Goal: Task Accomplishment & Management: Use online tool/utility

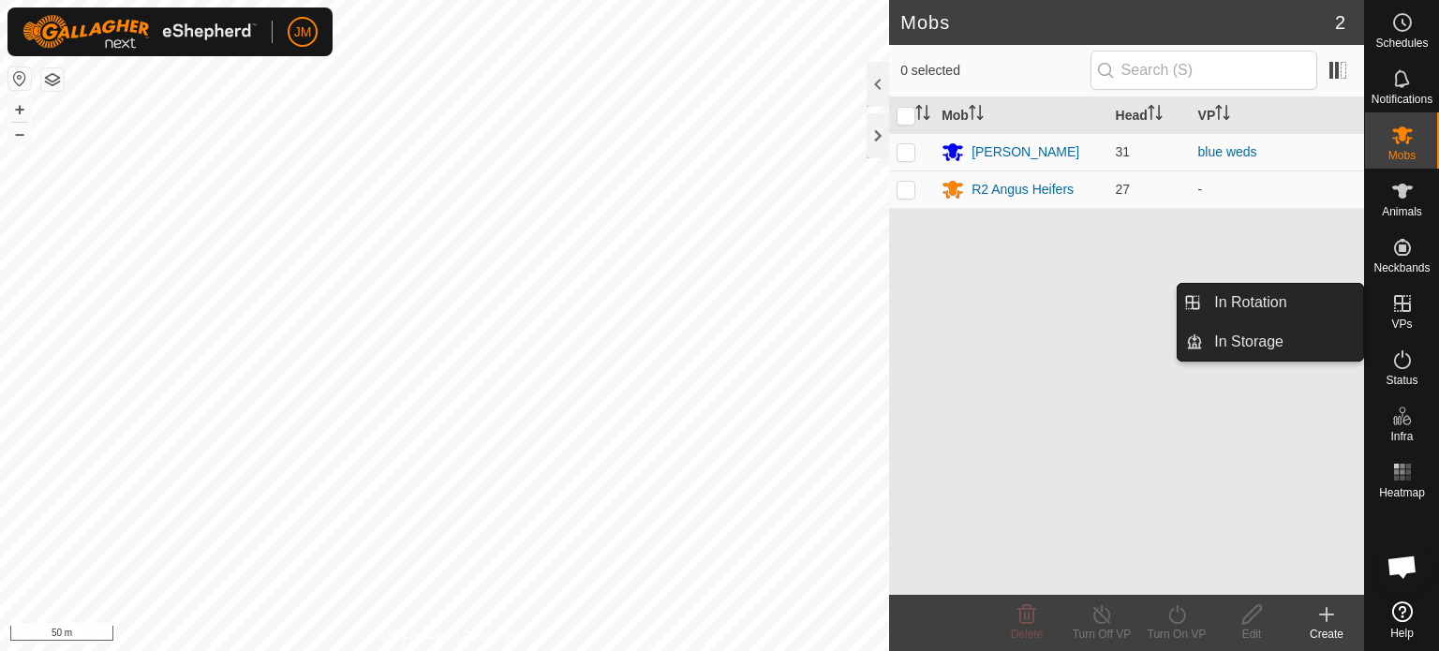
scroll to position [1296, 0]
click at [1237, 303] on link "In Rotation" at bounding box center [1283, 302] width 160 height 37
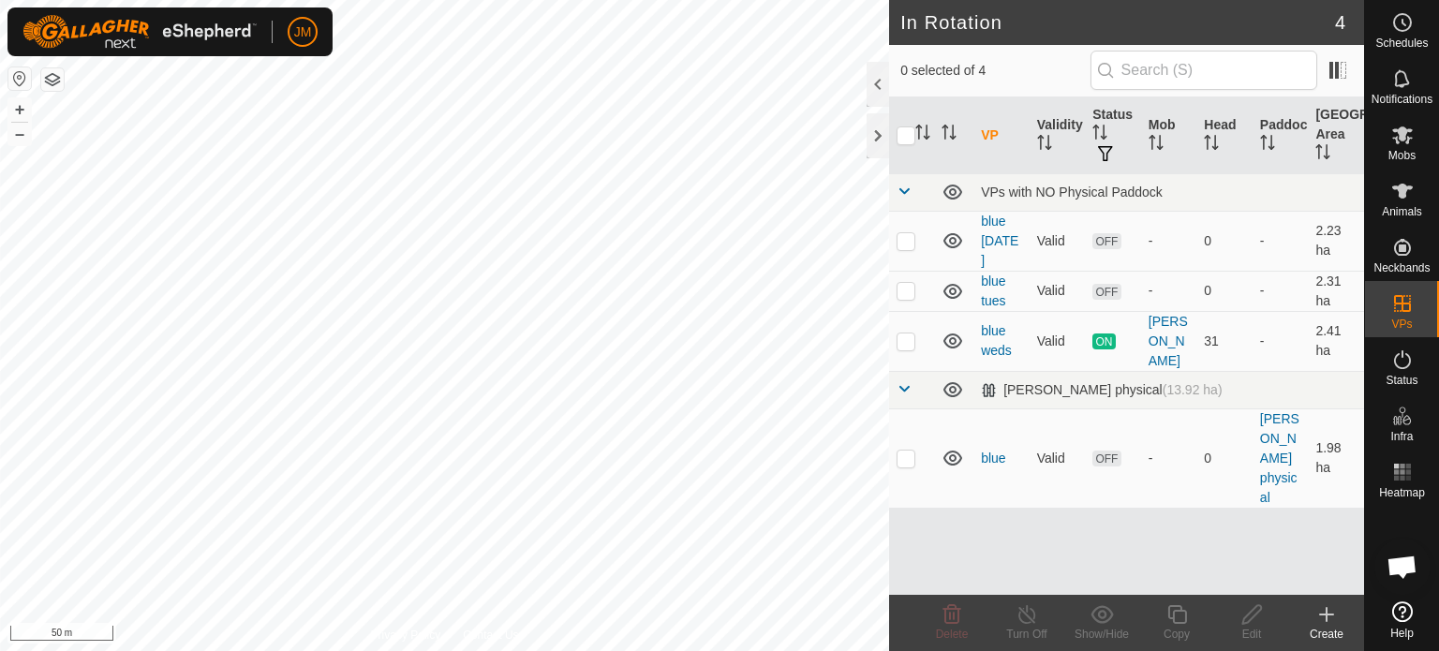
click at [1326, 617] on icon at bounding box center [1326, 614] width 0 height 13
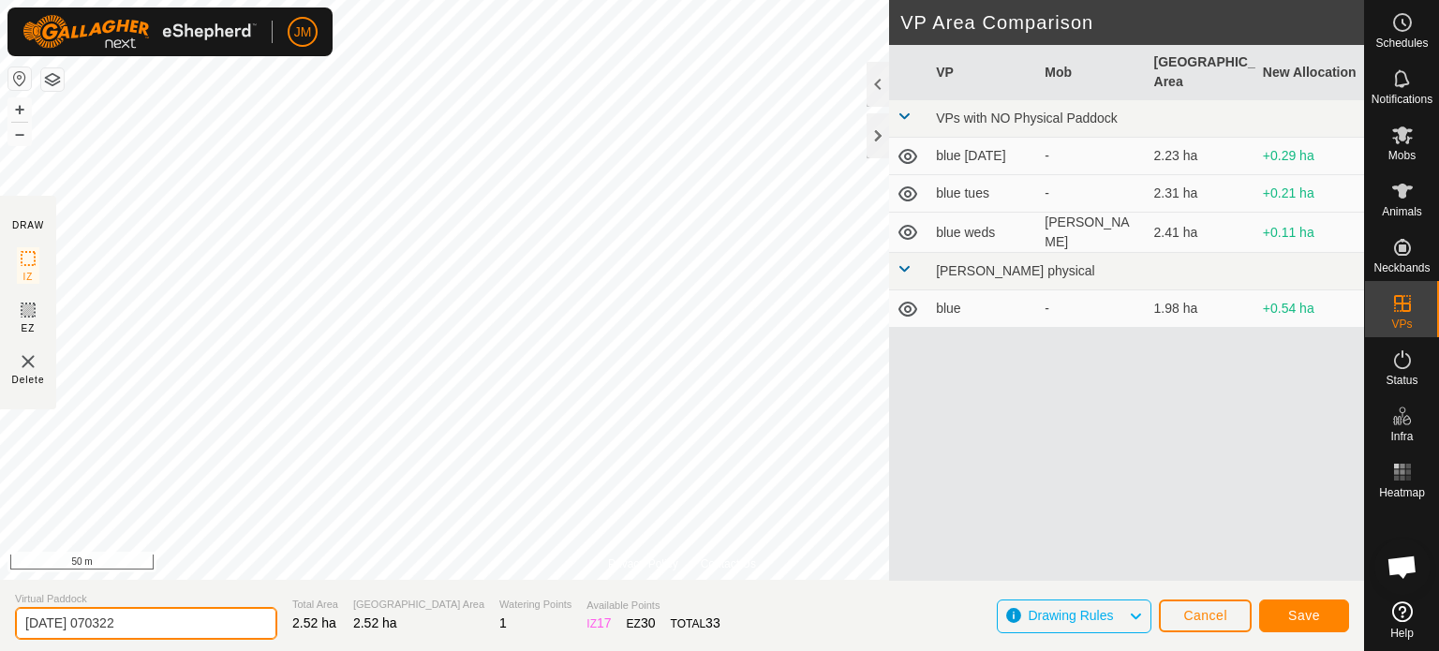
click at [164, 620] on input "[DATE] 070322" at bounding box center [146, 623] width 262 height 33
type input "2"
type input "[DATE] blue"
click at [1299, 610] on span "Save" at bounding box center [1304, 615] width 32 height 15
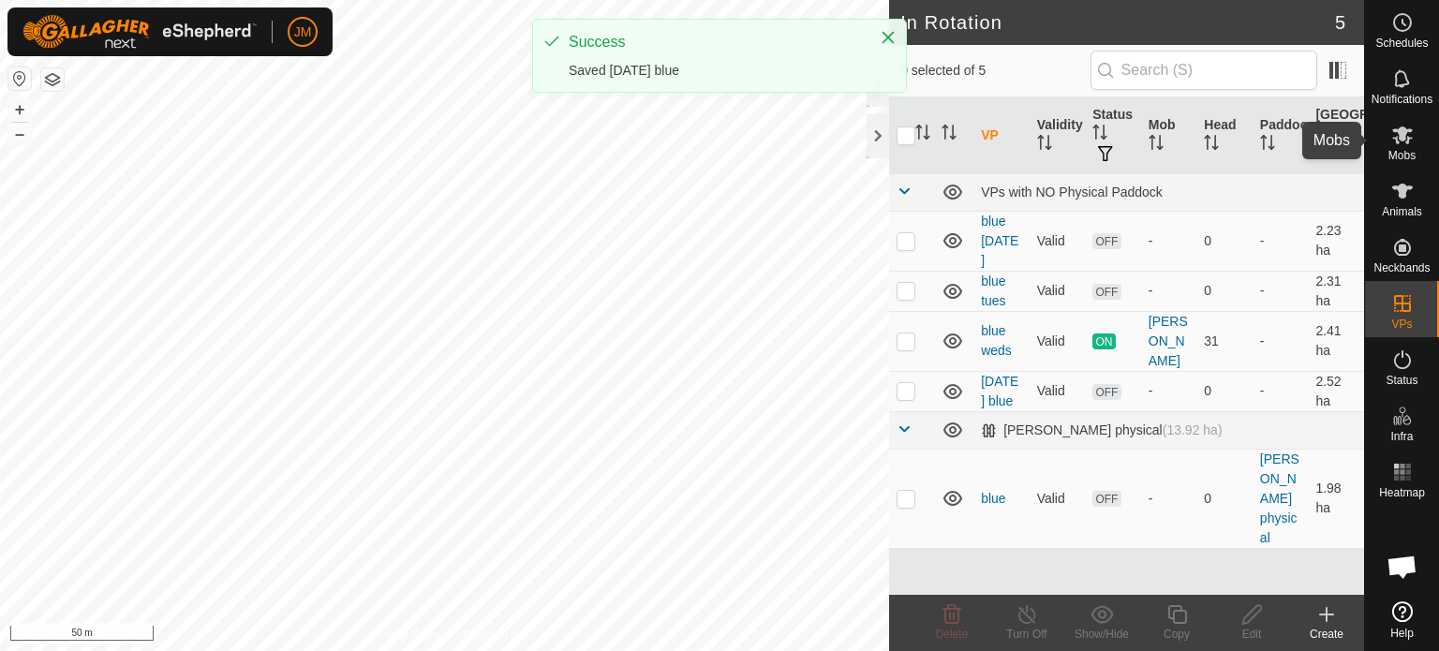
click at [1397, 131] on icon at bounding box center [1402, 135] width 21 height 18
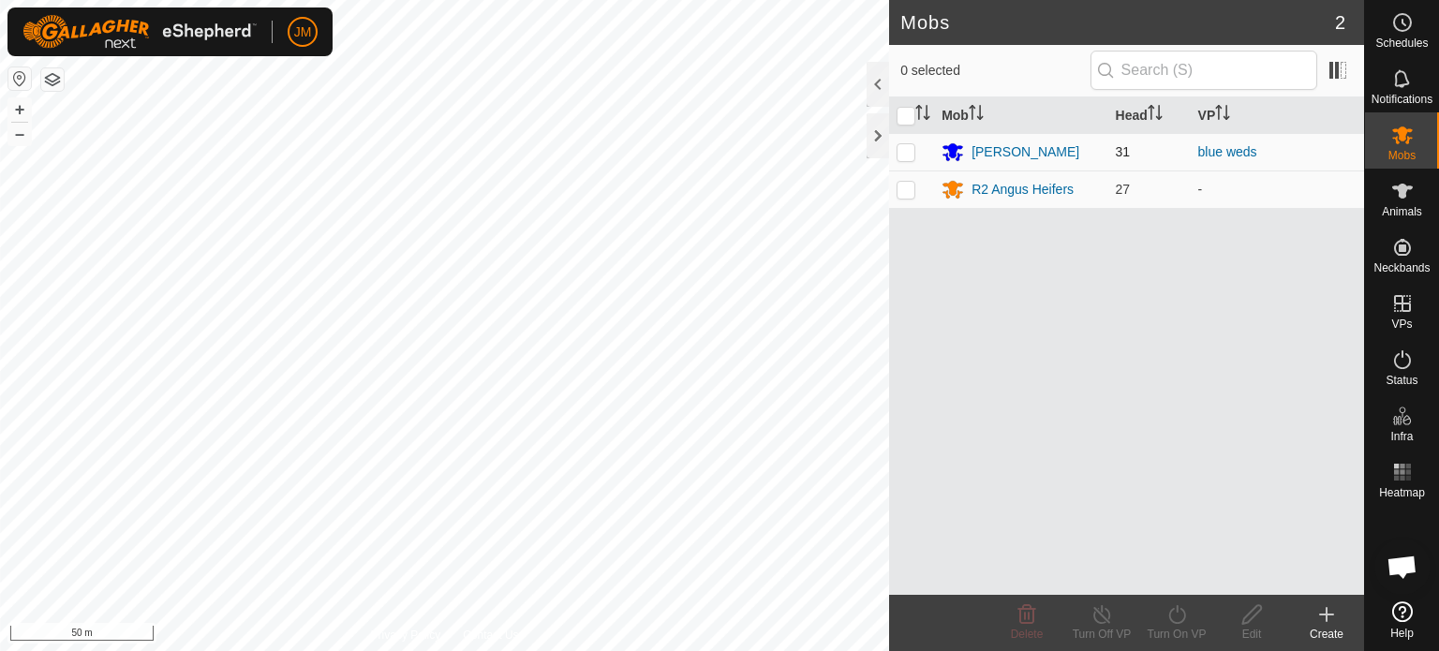
click at [904, 153] on p-checkbox at bounding box center [905, 151] width 19 height 15
checkbox input "true"
click at [1179, 614] on icon at bounding box center [1176, 614] width 23 height 22
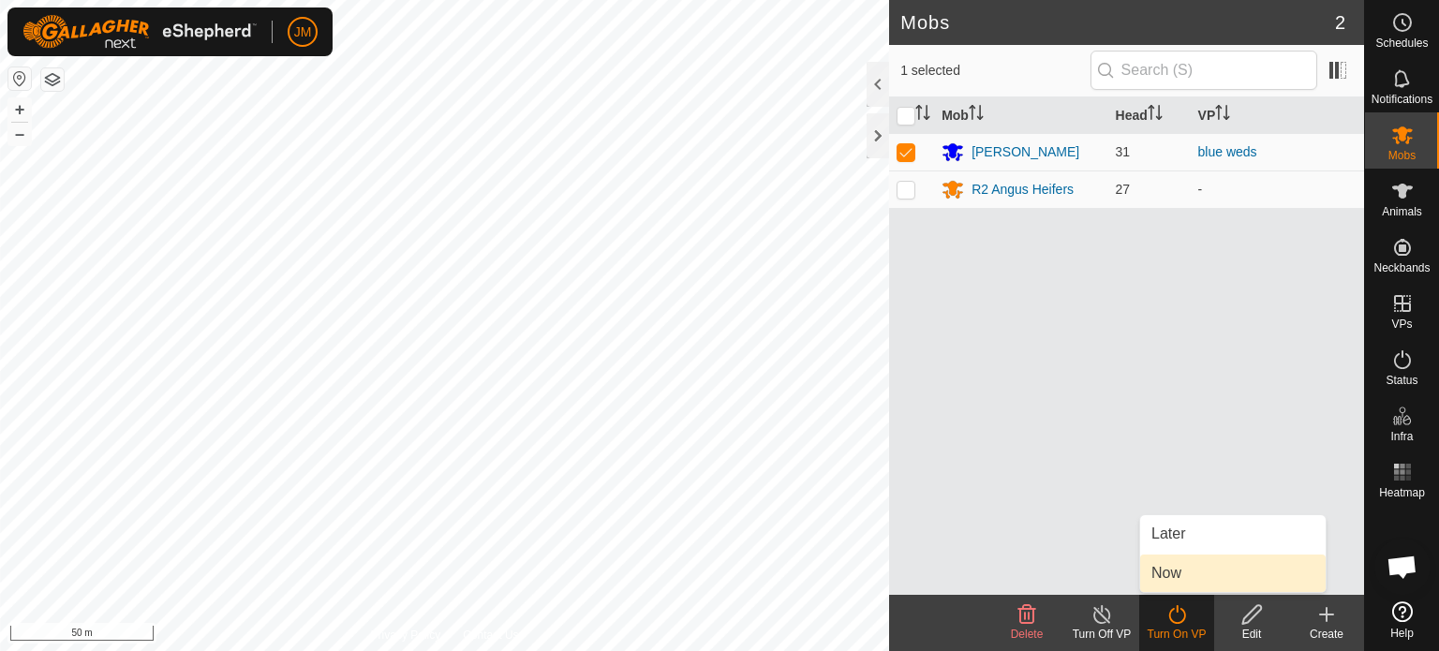
click at [1176, 583] on link "Now" at bounding box center [1232, 572] width 185 height 37
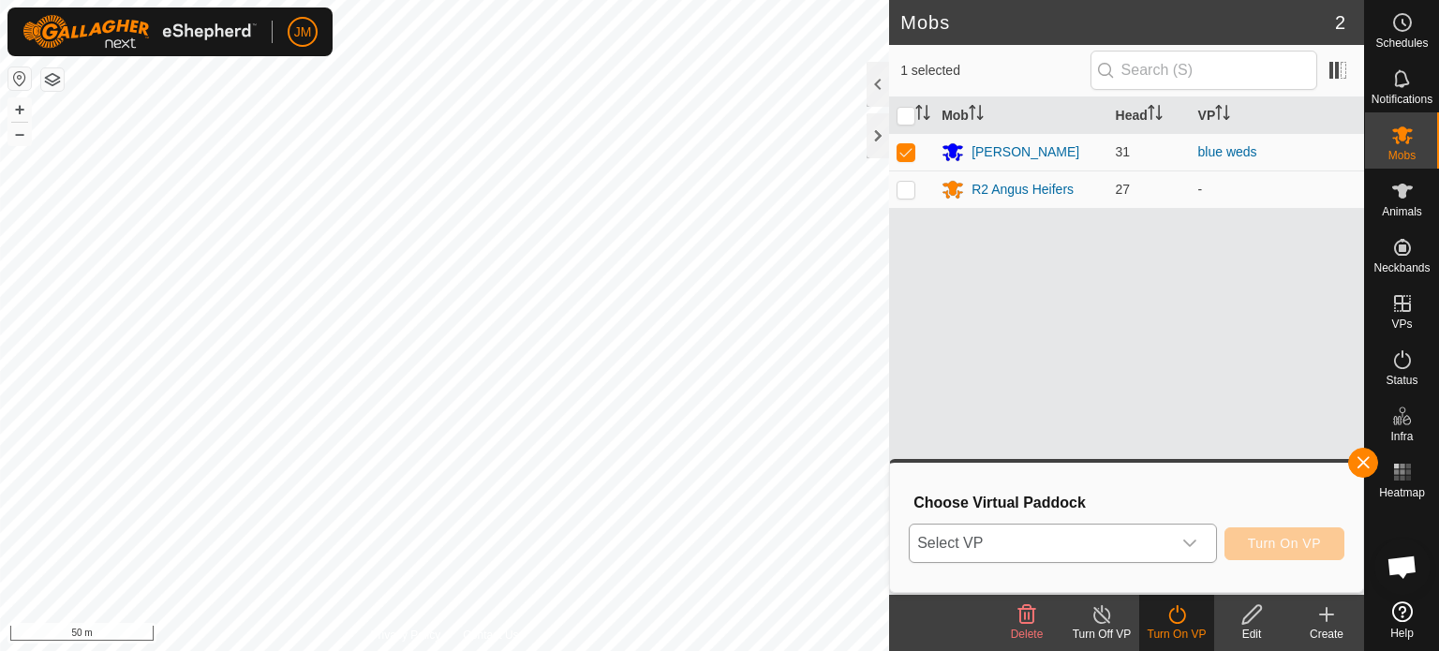
click at [1134, 546] on span "Select VP" at bounding box center [1039, 543] width 261 height 37
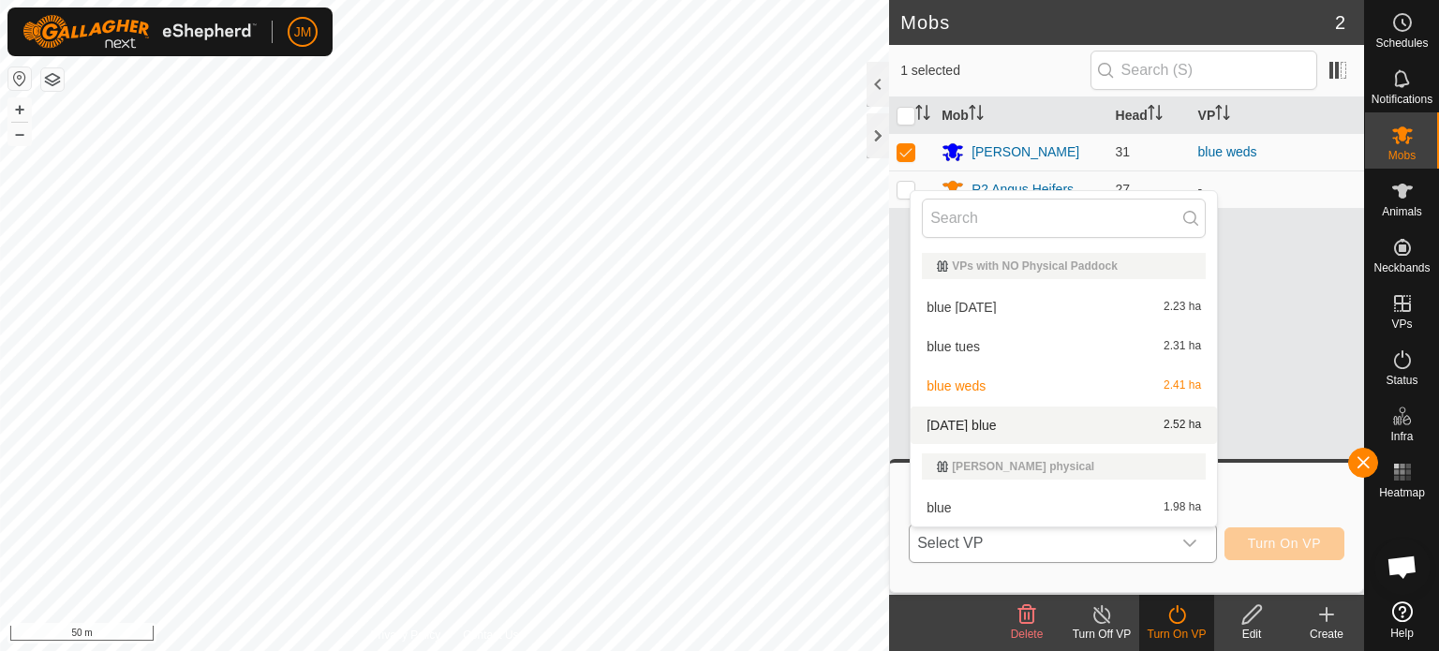
click at [1081, 422] on li "[DATE] blue 2.52 ha" at bounding box center [1063, 424] width 306 height 37
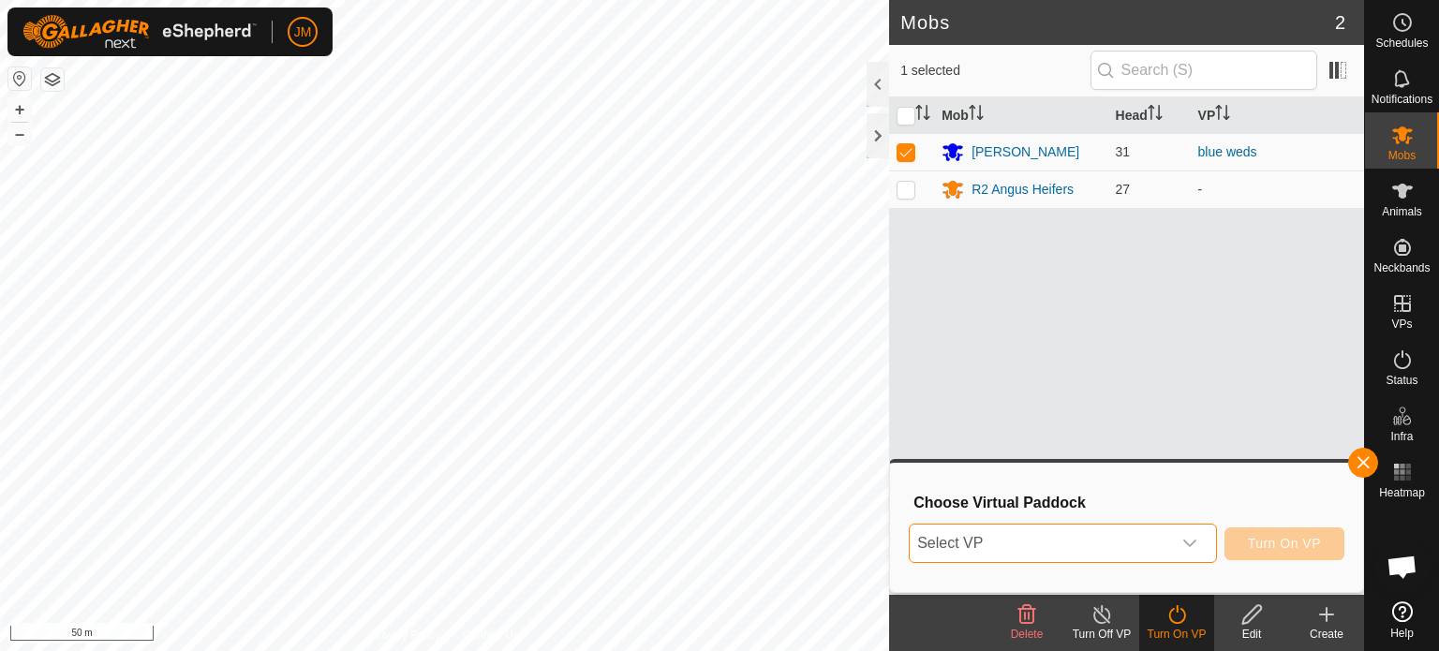
click at [1139, 553] on span "Select VP" at bounding box center [1039, 543] width 261 height 37
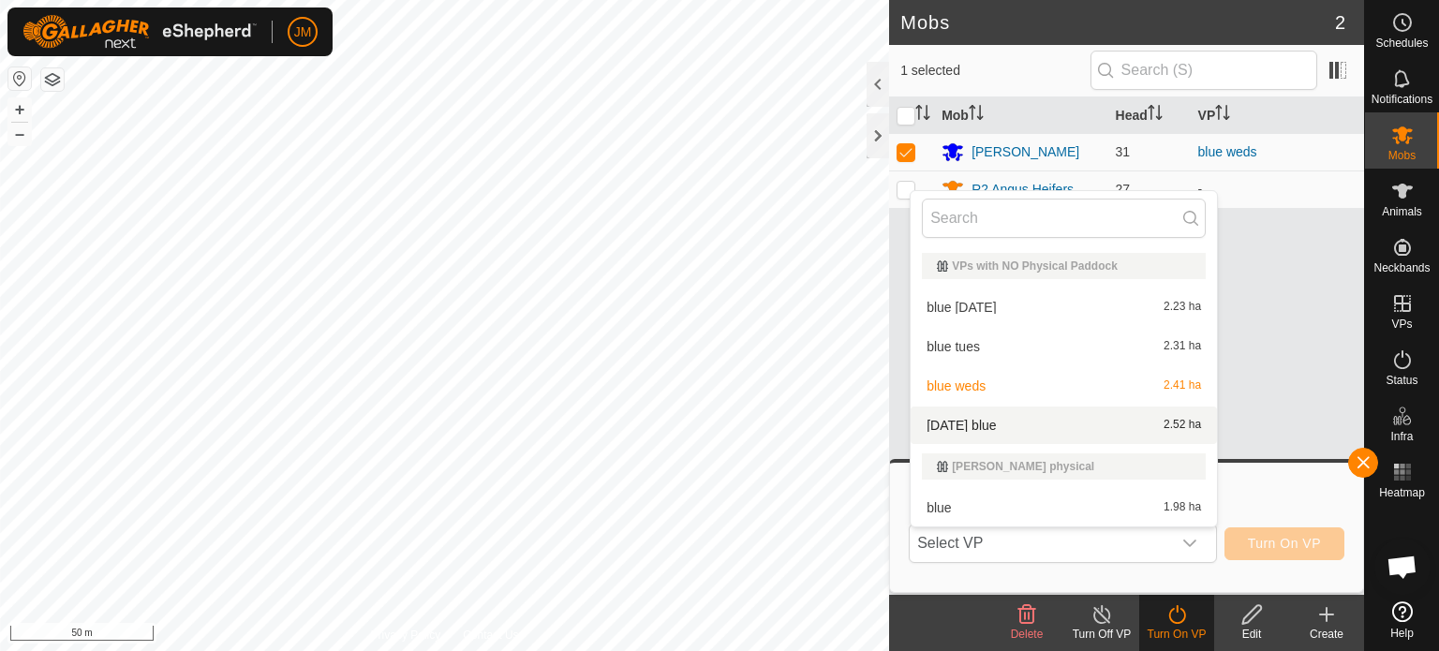
click at [1101, 430] on li "[DATE] blue 2.52 ha" at bounding box center [1063, 424] width 306 height 37
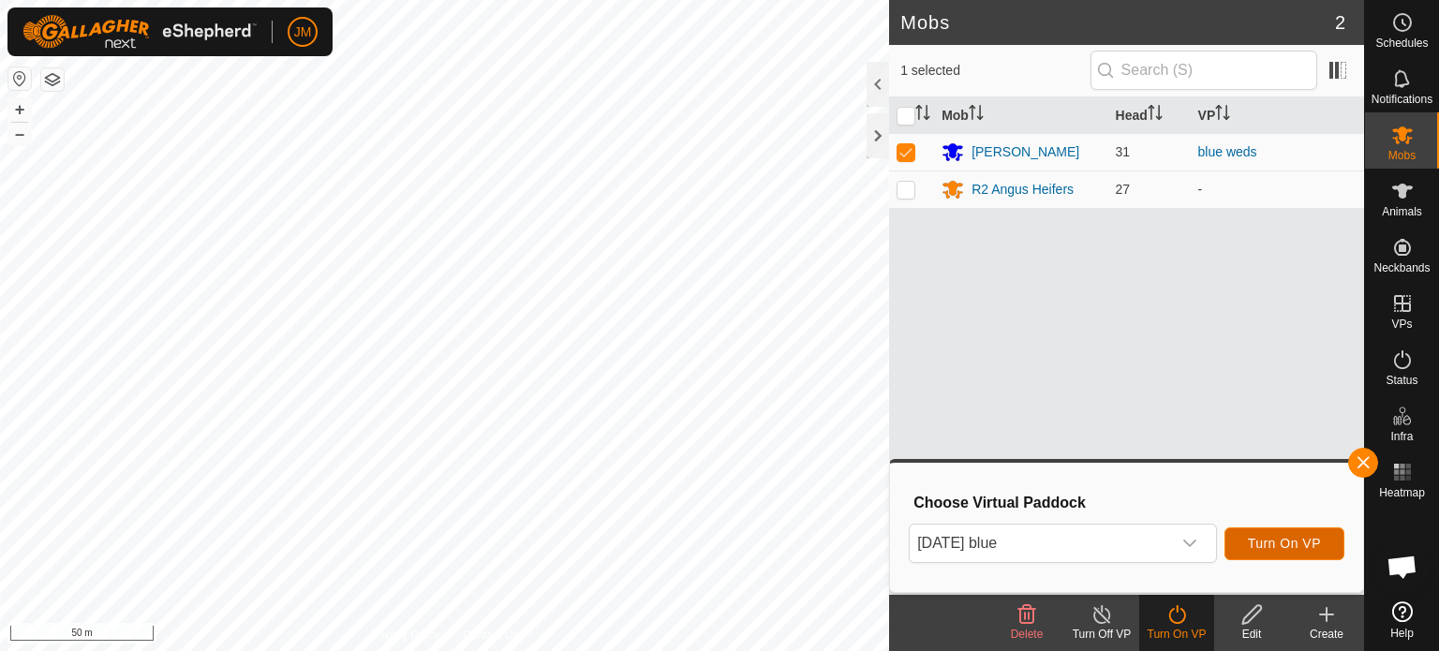
click at [1271, 550] on span "Turn On VP" at bounding box center [1284, 543] width 73 height 15
